Goal: Task Accomplishment & Management: Complete application form

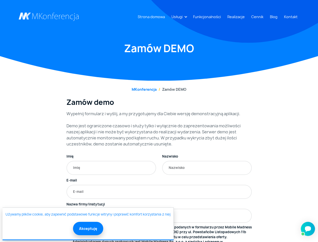
click at [178, 17] on link "Usługi" at bounding box center [177, 16] width 15 height 9
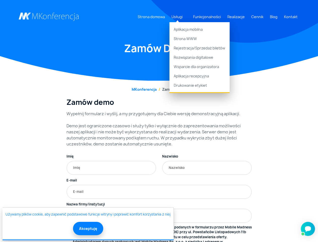
click at [88, 228] on button "Akceptuję" at bounding box center [88, 228] width 30 height 13
